Goal: Task Accomplishment & Management: Use online tool/utility

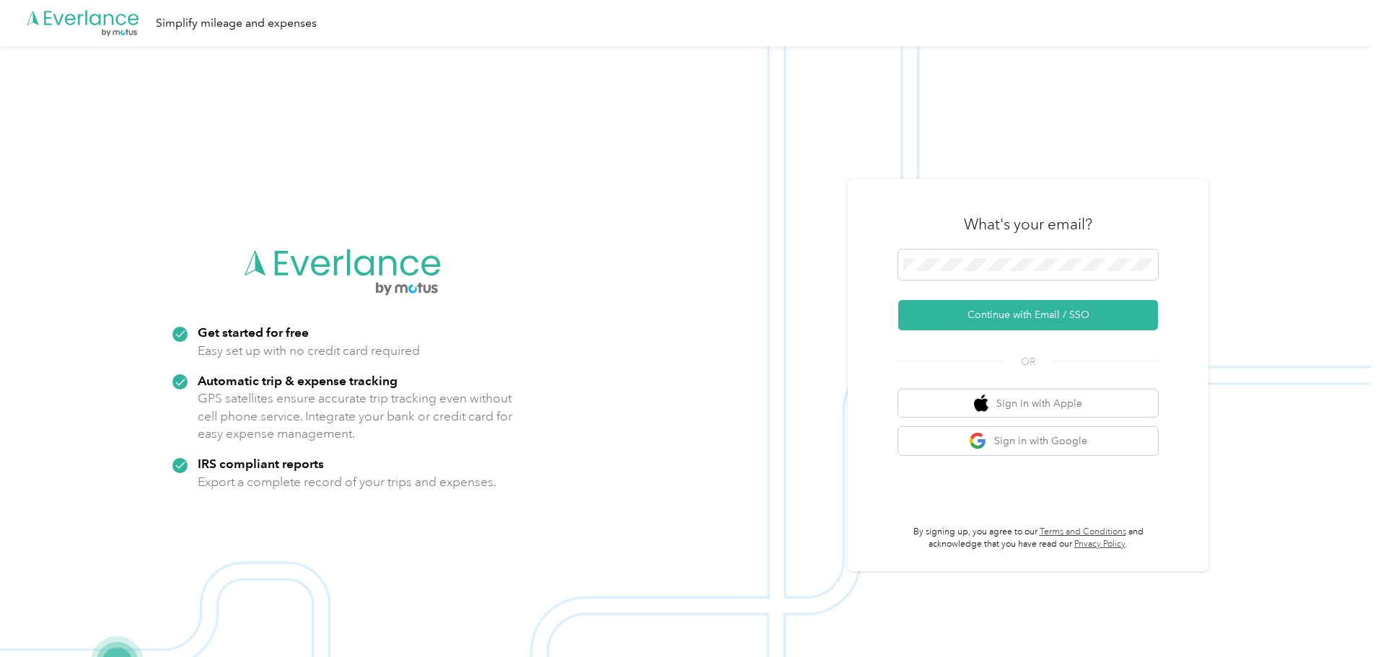
click at [1049, 322] on button "Continue with Email / SSO" at bounding box center [1029, 315] width 260 height 30
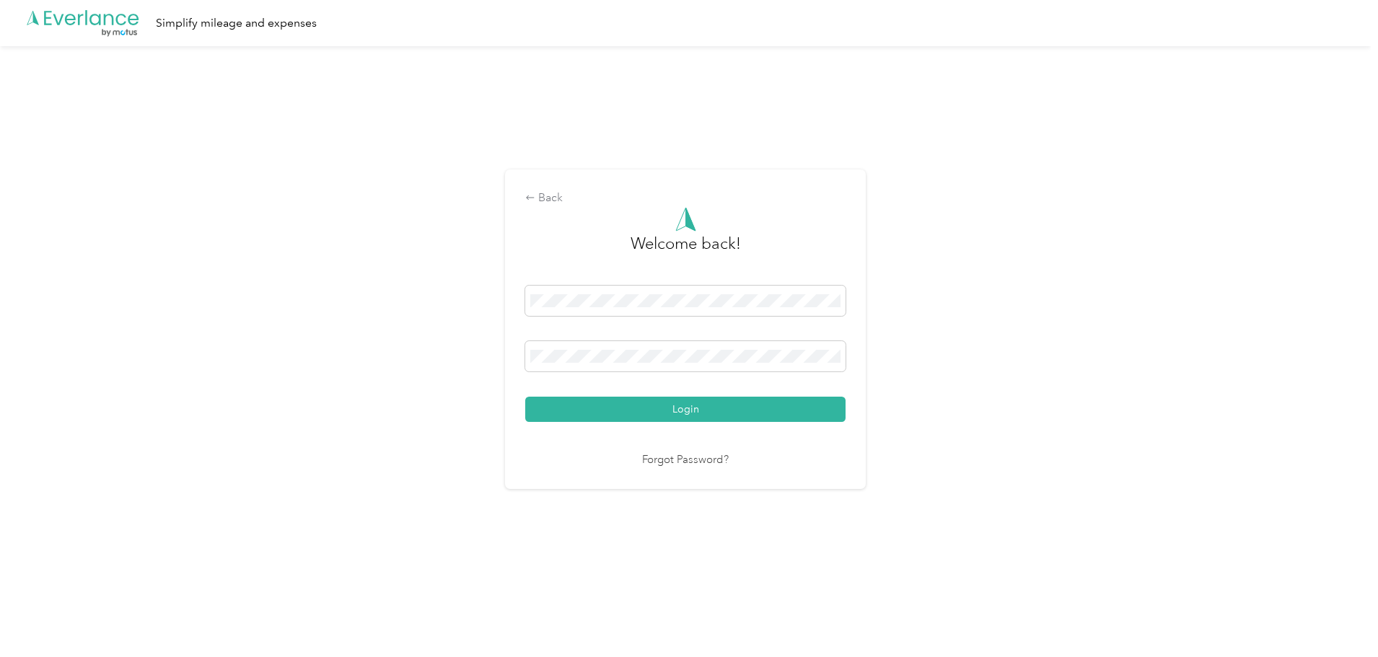
click at [626, 401] on button "Login" at bounding box center [685, 409] width 320 height 25
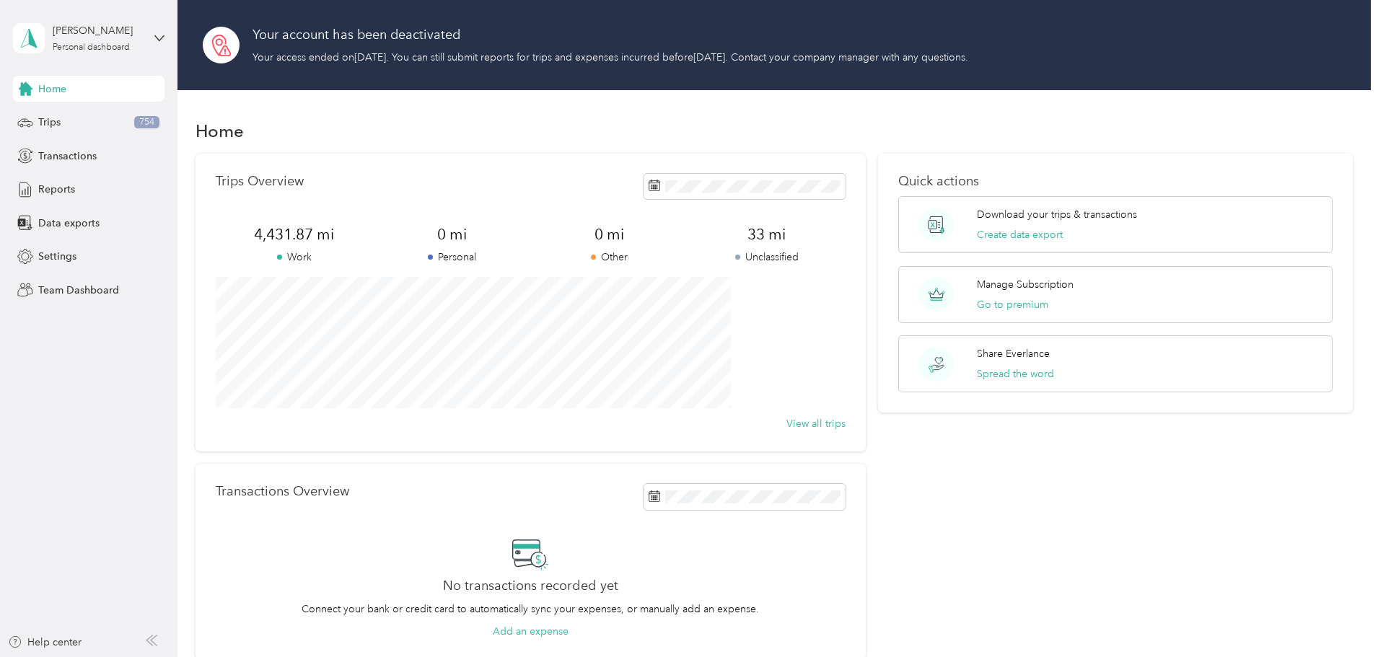
click at [61, 131] on div "Trips 754" at bounding box center [89, 123] width 152 height 26
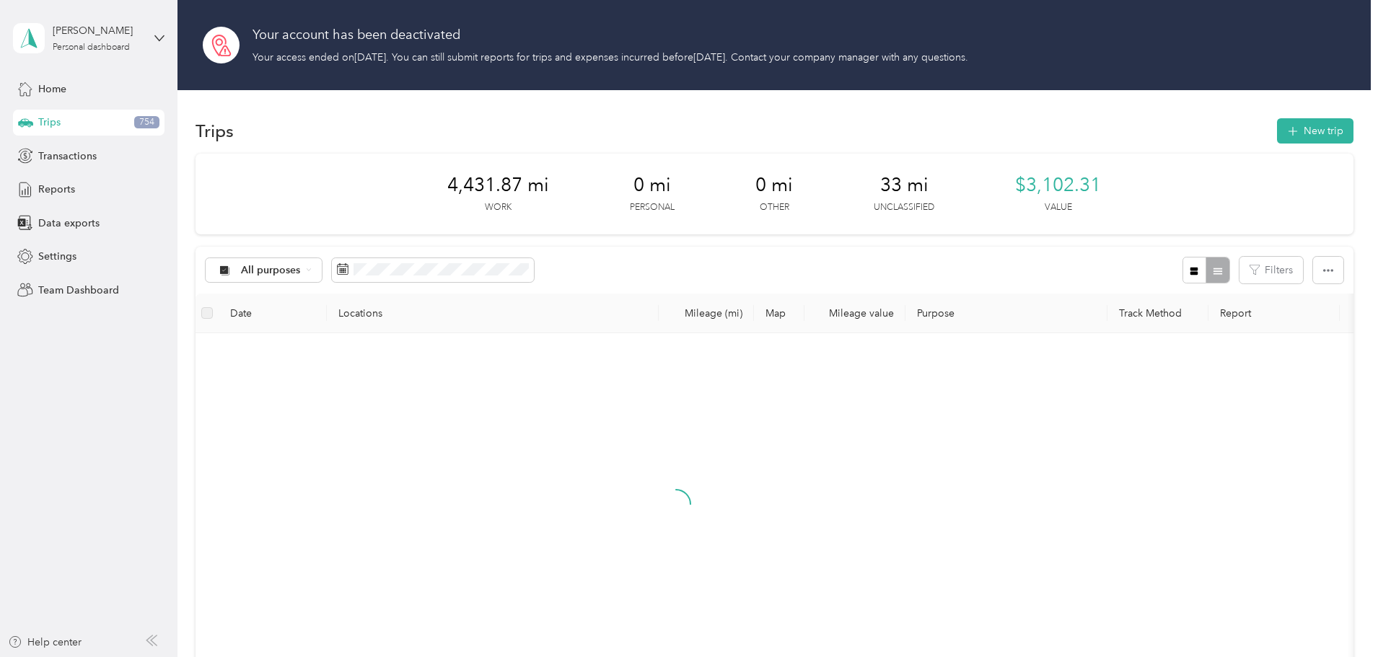
click at [478, 277] on span at bounding box center [433, 270] width 202 height 25
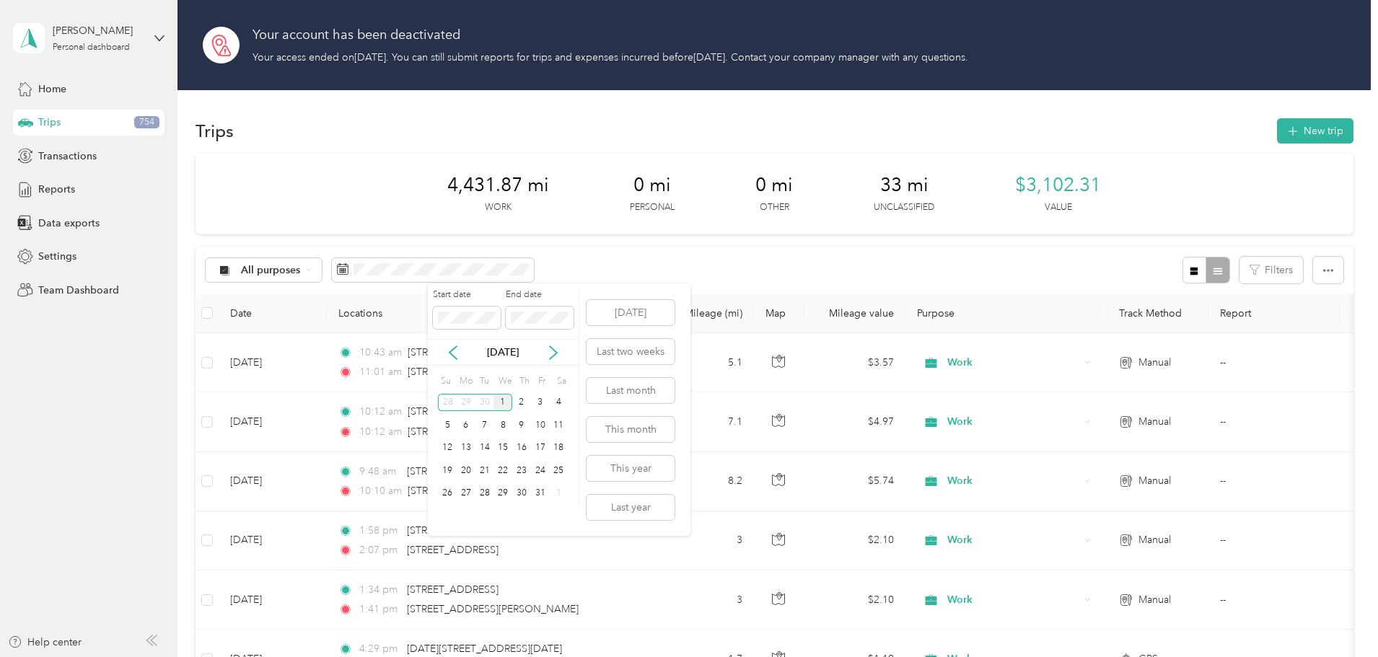
click at [448, 347] on icon at bounding box center [453, 353] width 14 height 14
click at [503, 450] on div "17" at bounding box center [503, 449] width 19 height 18
click at [481, 493] on div "30" at bounding box center [485, 494] width 19 height 18
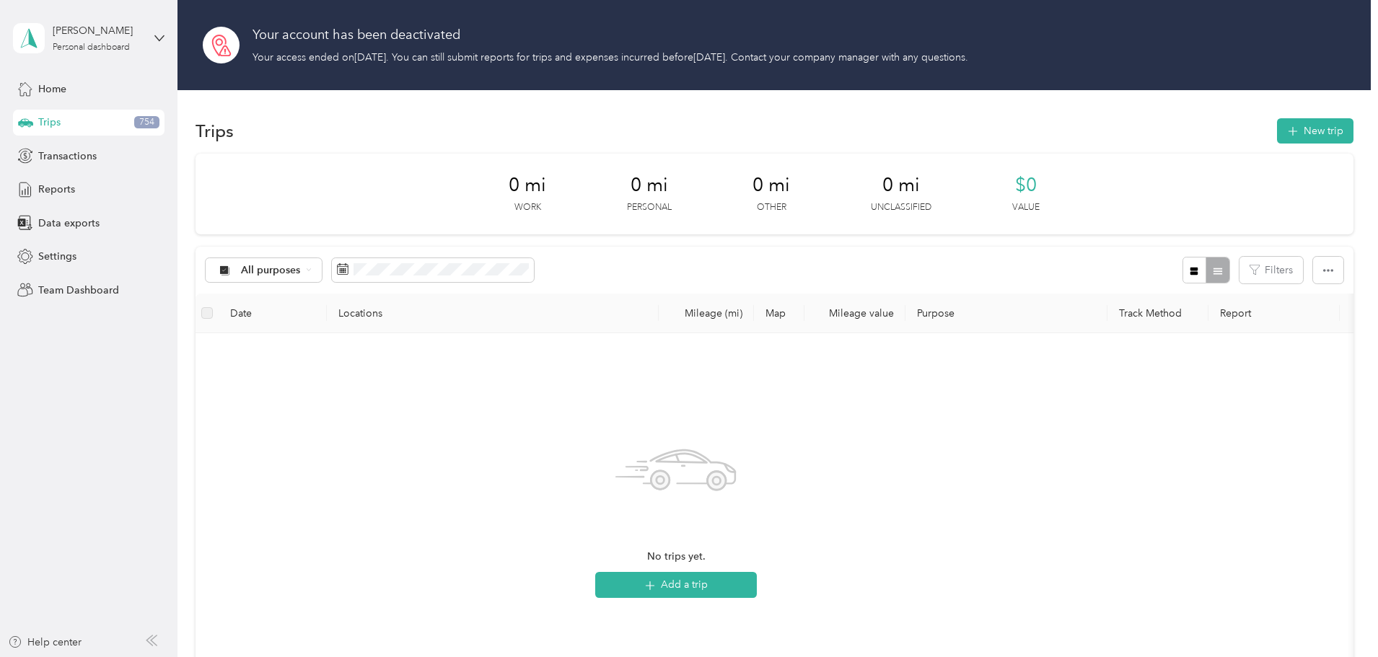
click at [1277, 134] on button "New trip" at bounding box center [1315, 130] width 77 height 25
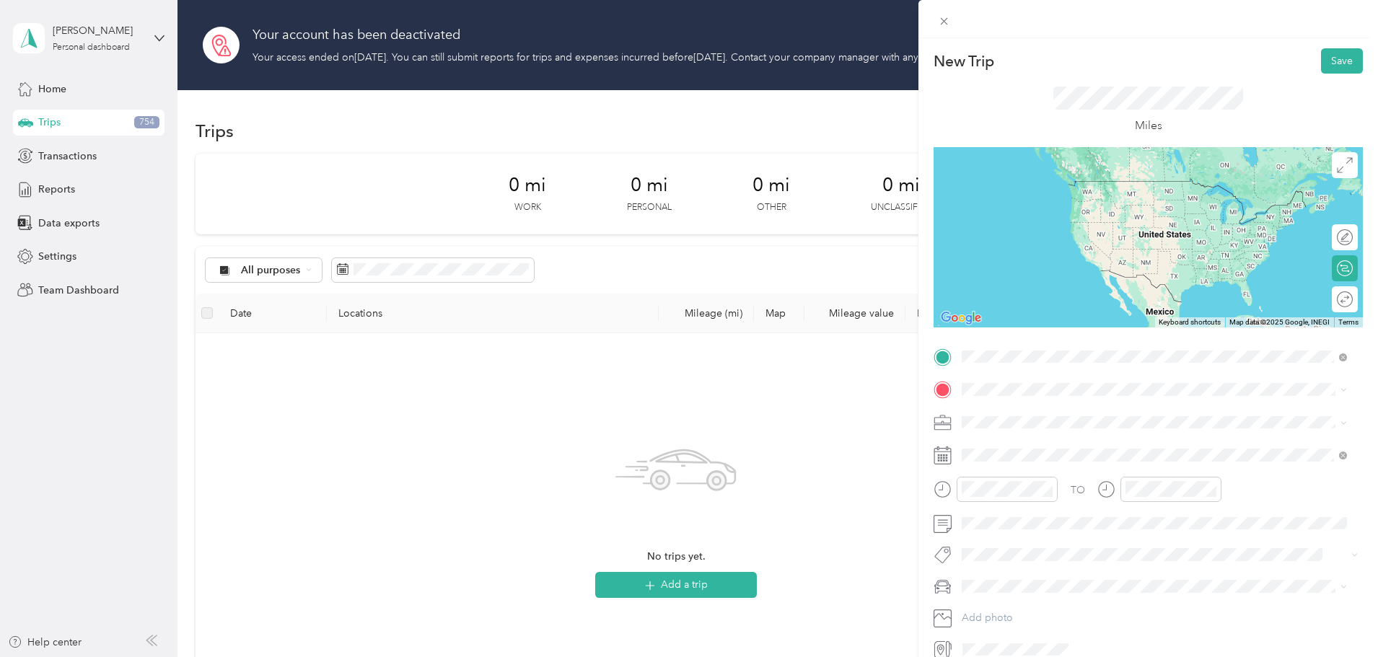
click at [1063, 416] on span "[STREET_ADDRESS][US_STATE]" at bounding box center [1061, 409] width 144 height 13
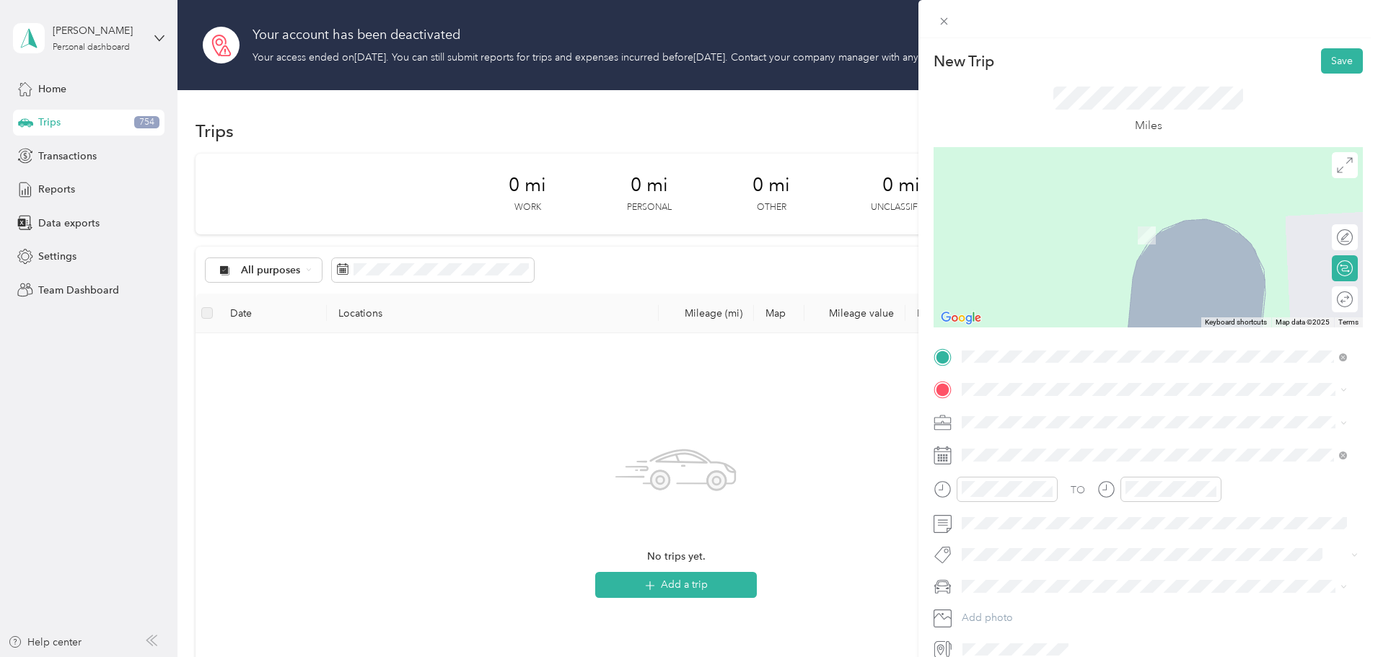
click at [995, 396] on span at bounding box center [1160, 389] width 406 height 23
click at [995, 448] on span "[STREET_ADDRESS][US_STATE]" at bounding box center [1061, 441] width 144 height 13
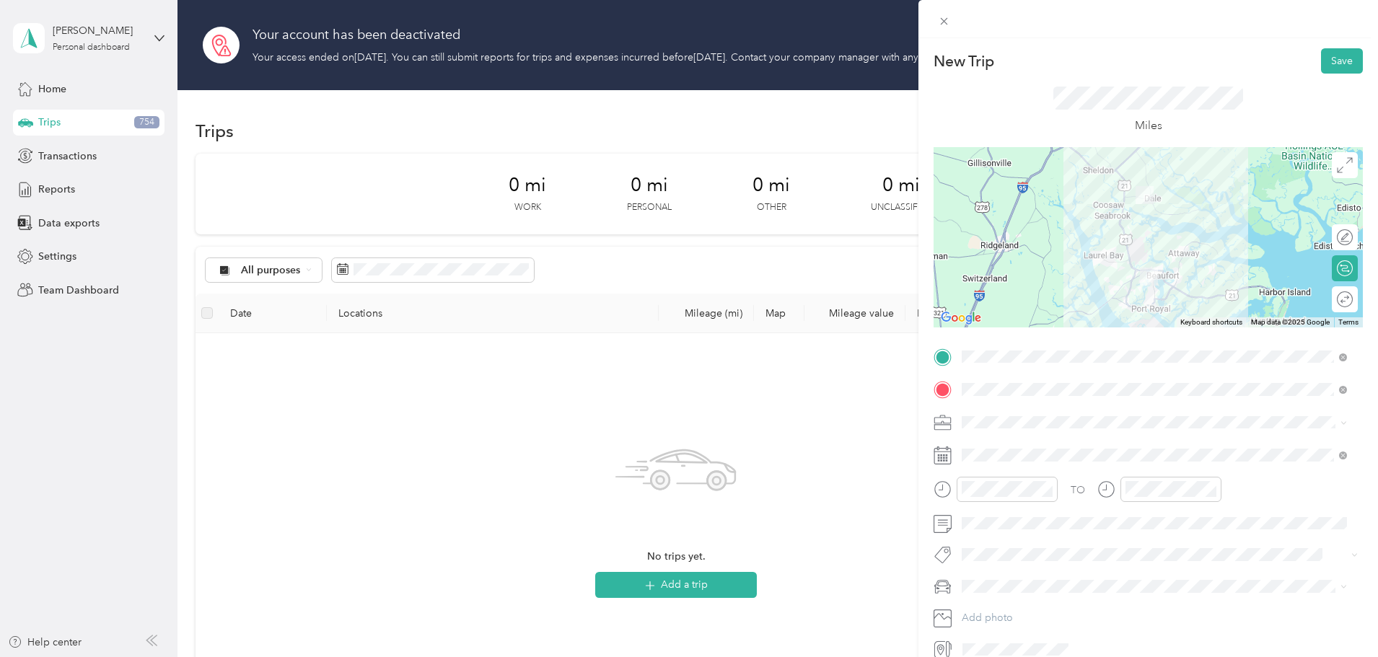
click at [947, 17] on icon at bounding box center [944, 21] width 12 height 12
